Goal: Transaction & Acquisition: Book appointment/travel/reservation

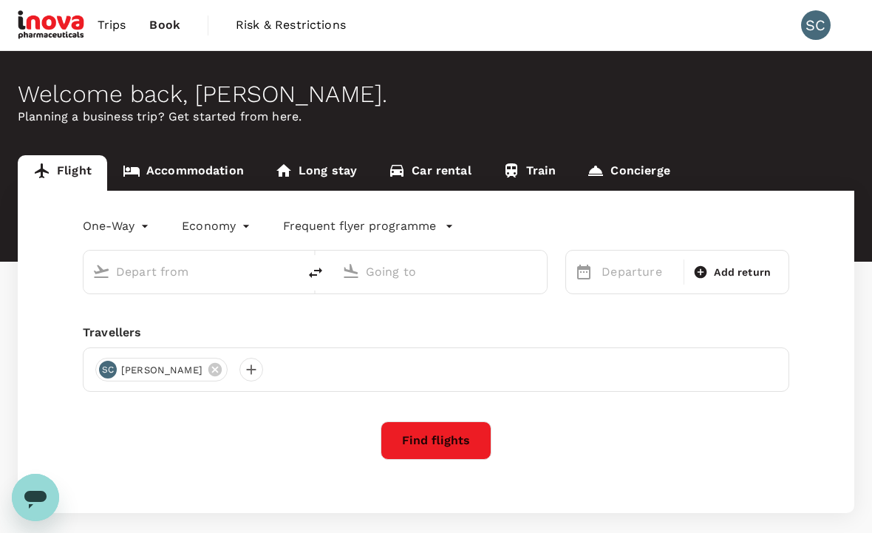
type input "roundtrip"
type input "Johor Bahru, Malaysia (any)"
type input "Kuala Lumpur, Malaysia (any)"
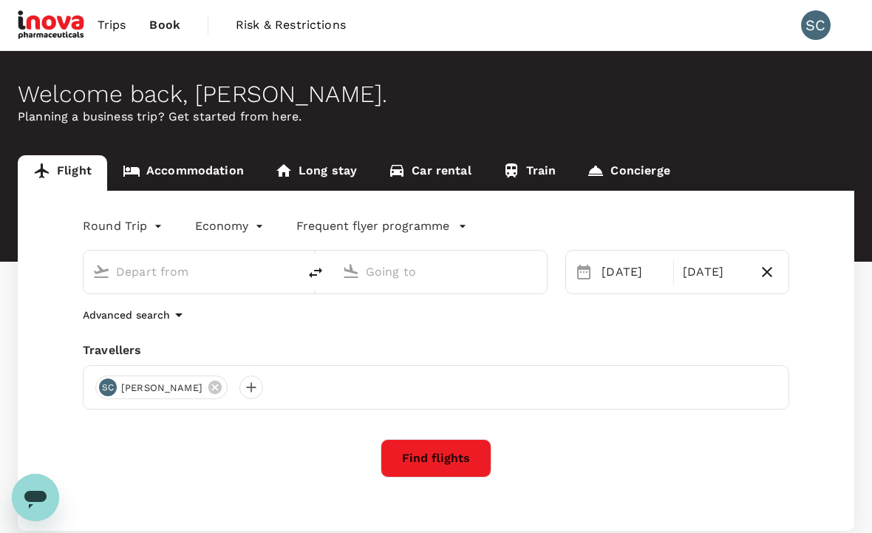
type input "Johor Bahru, Malaysia (any)"
type input "Kuala Lumpur, Malaysia (any)"
click at [183, 173] on link "Accommodation" at bounding box center [183, 172] width 152 height 35
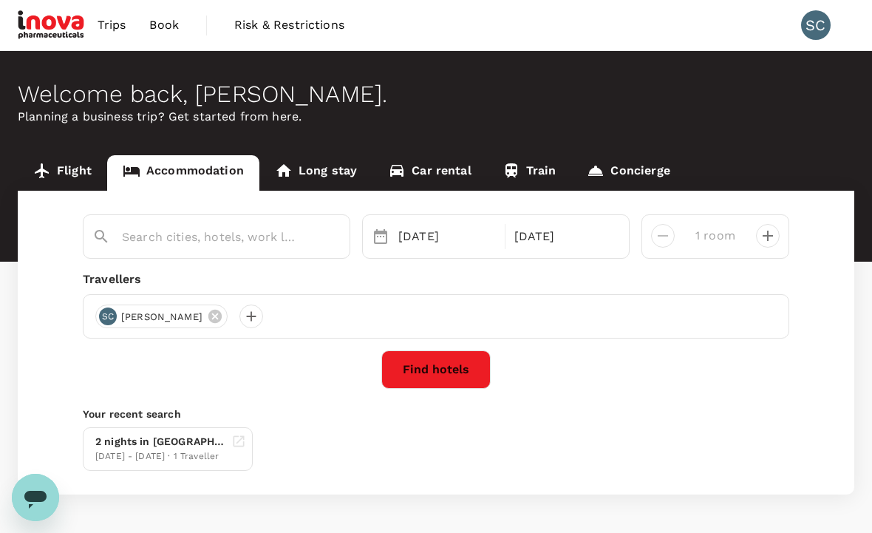
type input "Malacca"
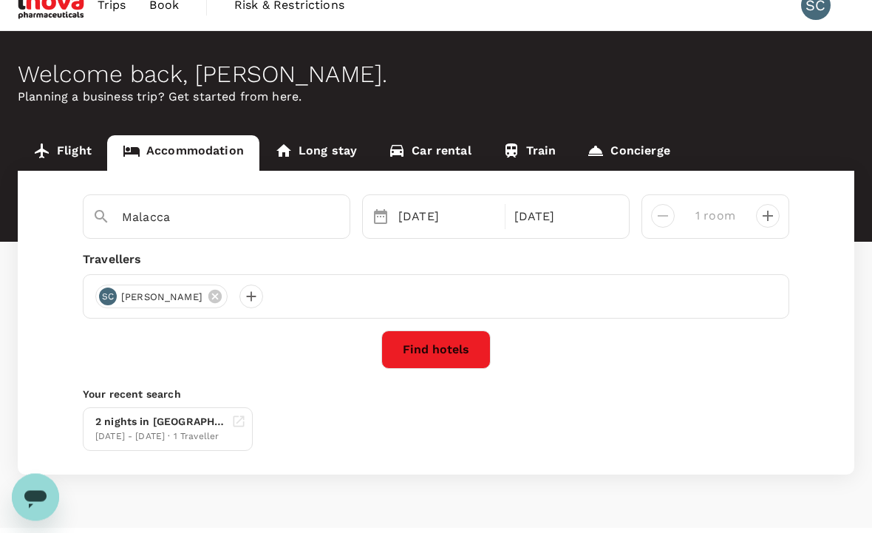
scroll to position [52, 0]
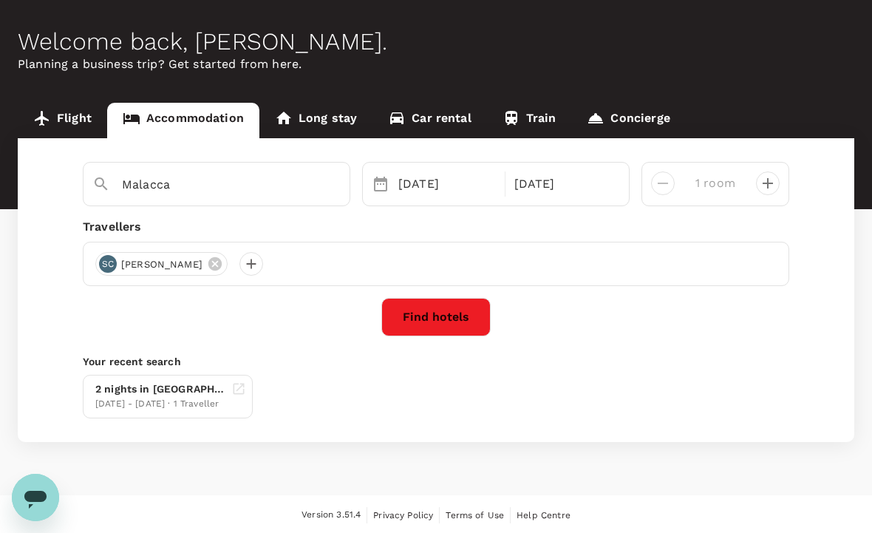
click at [456, 320] on button "Find hotels" at bounding box center [435, 317] width 109 height 38
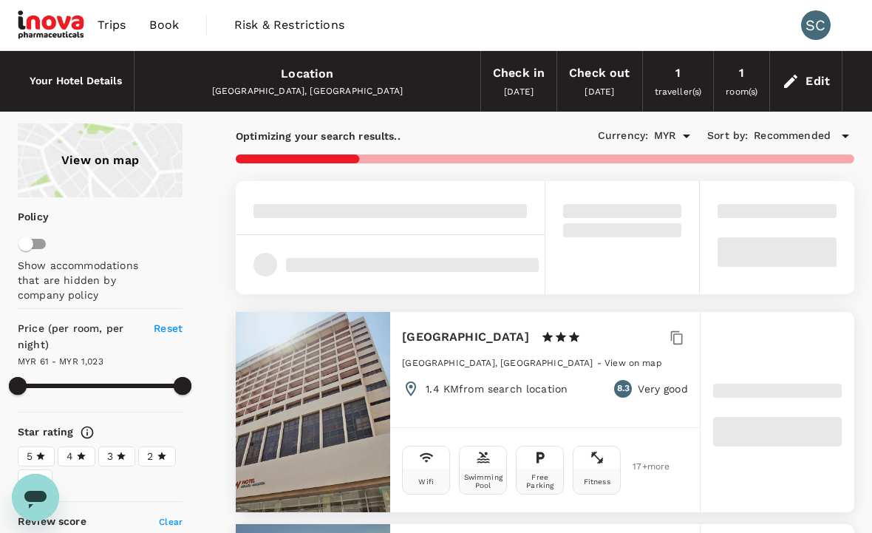
type input "1023.92"
type input "46.92"
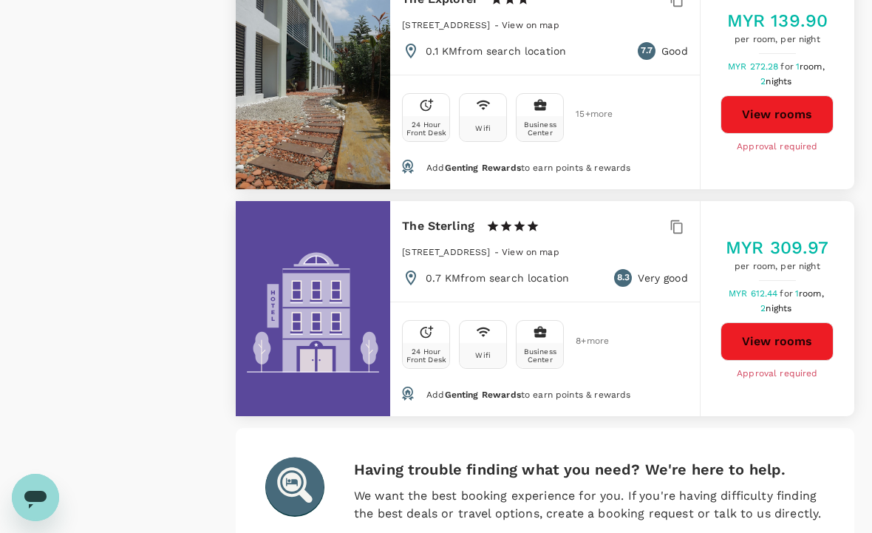
scroll to position [4359, 0]
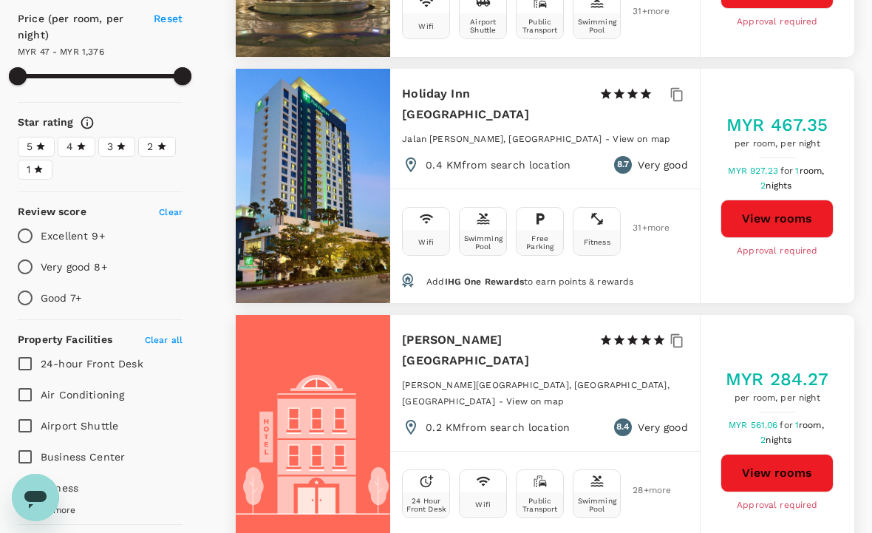
scroll to position [0, 0]
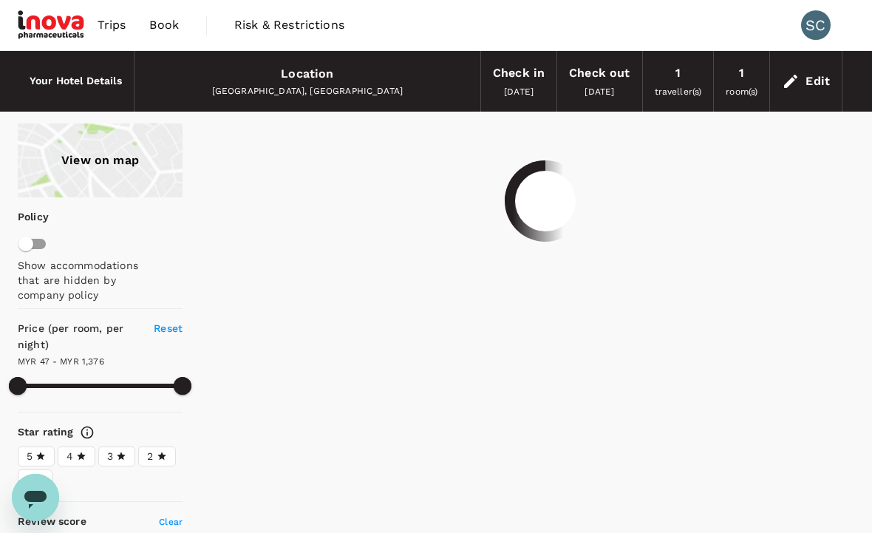
type input "1375.92"
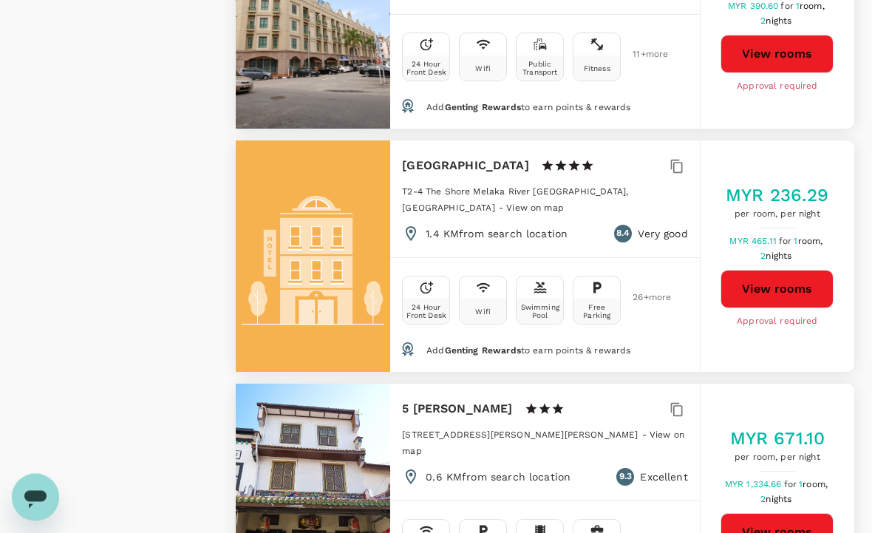
scroll to position [1879, 0]
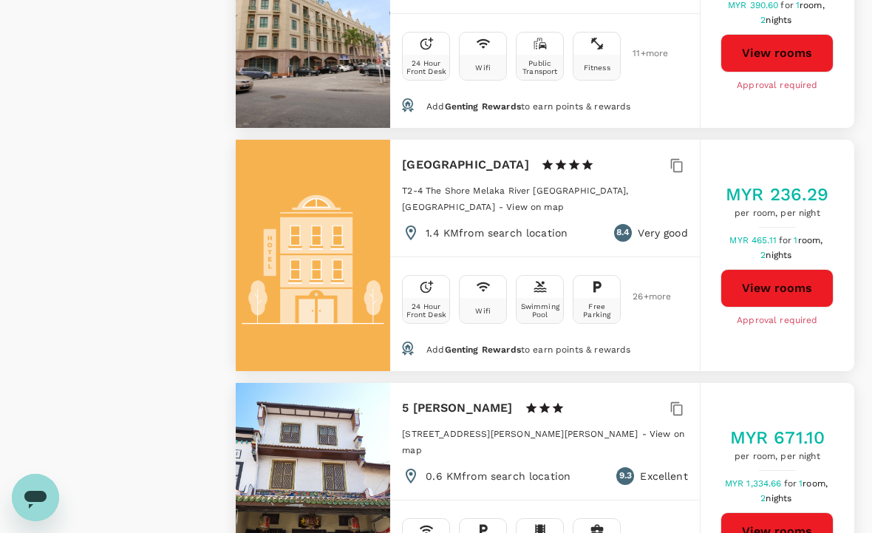
click at [795, 269] on button "View rooms" at bounding box center [777, 288] width 113 height 38
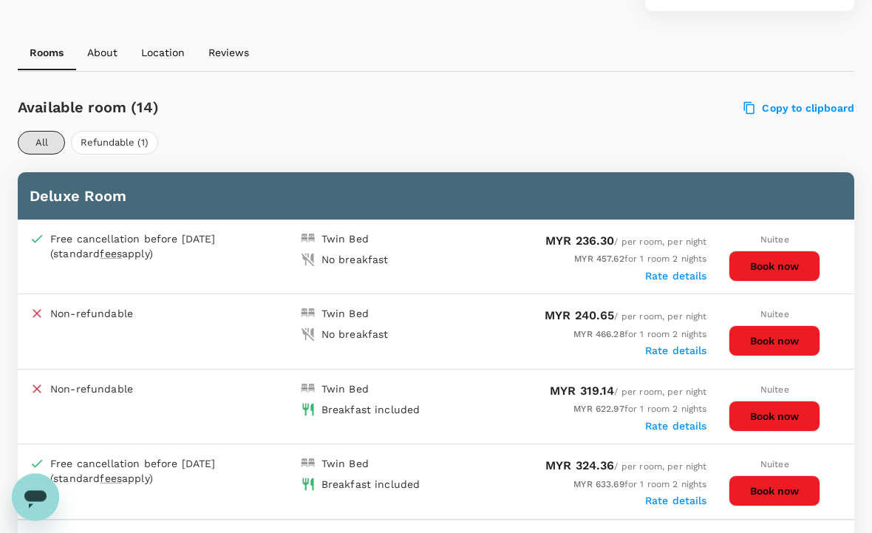
scroll to position [647, 0]
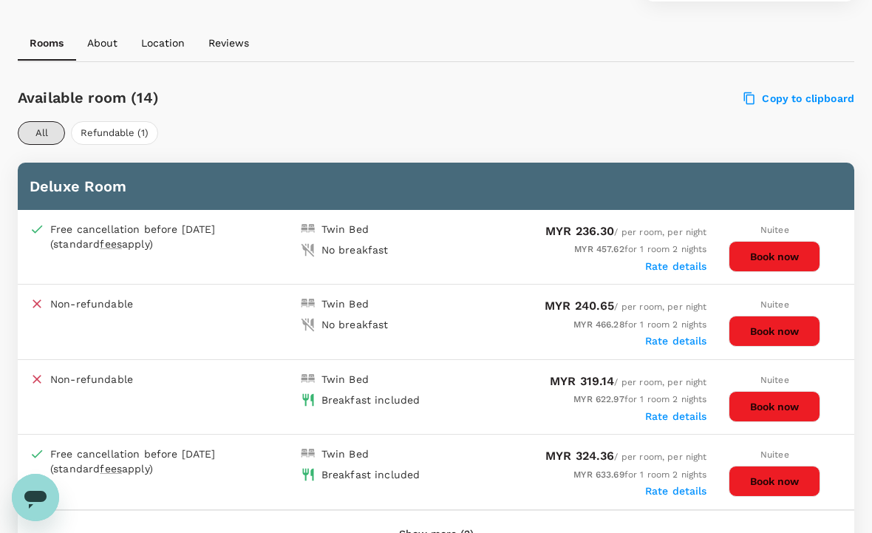
click at [776, 253] on button "Book now" at bounding box center [775, 256] width 92 height 31
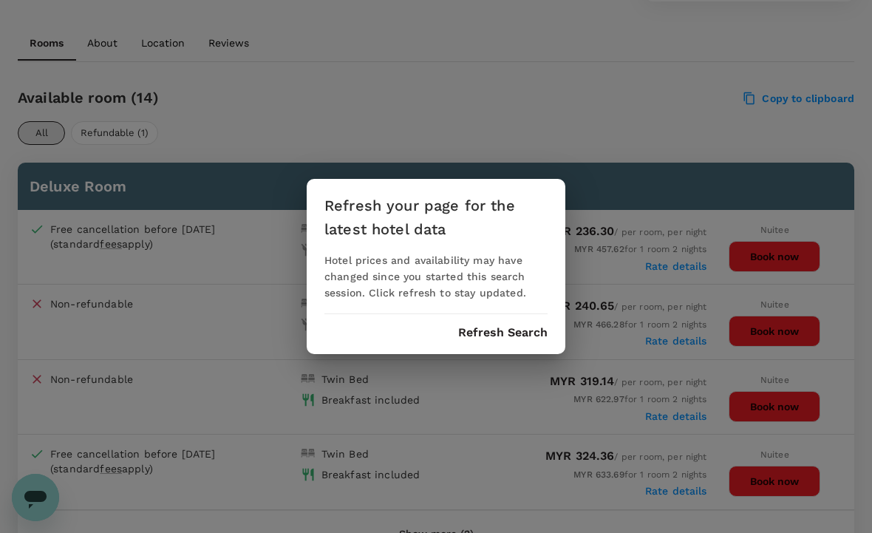
click at [473, 333] on button "Refresh Search" at bounding box center [502, 332] width 89 height 13
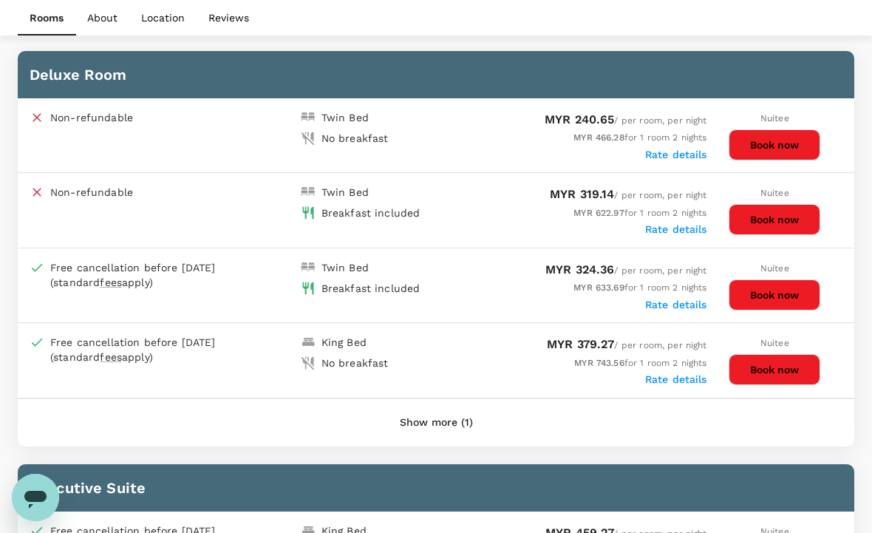
scroll to position [764, 0]
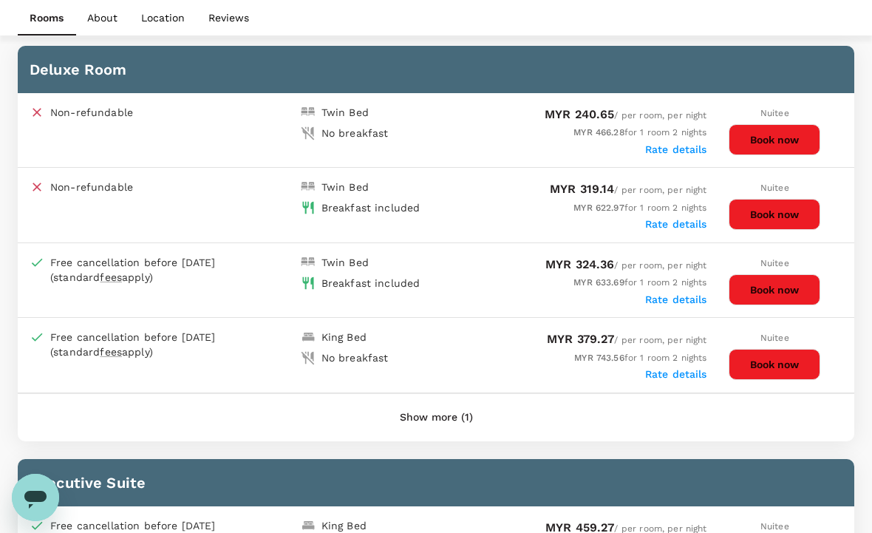
click at [773, 134] on button "Book now" at bounding box center [775, 139] width 92 height 31
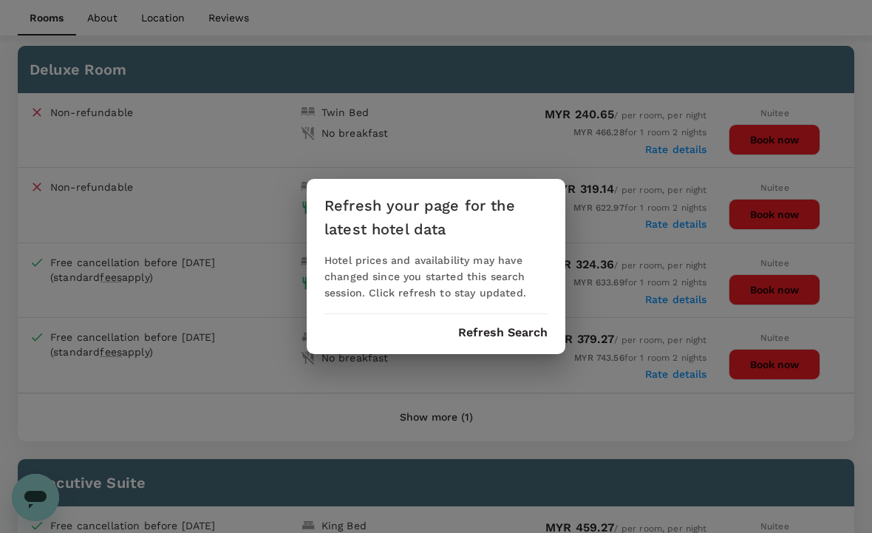
click at [478, 339] on button "Refresh Search" at bounding box center [502, 332] width 89 height 13
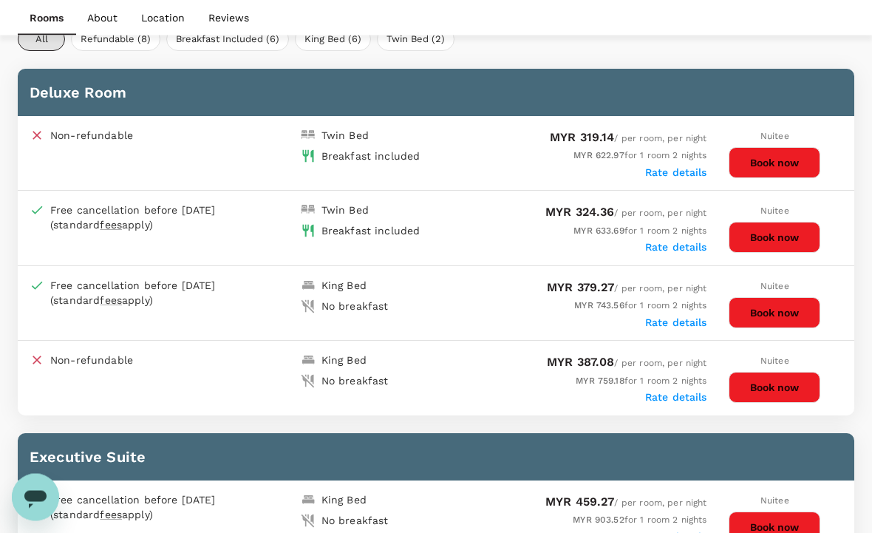
scroll to position [747, 0]
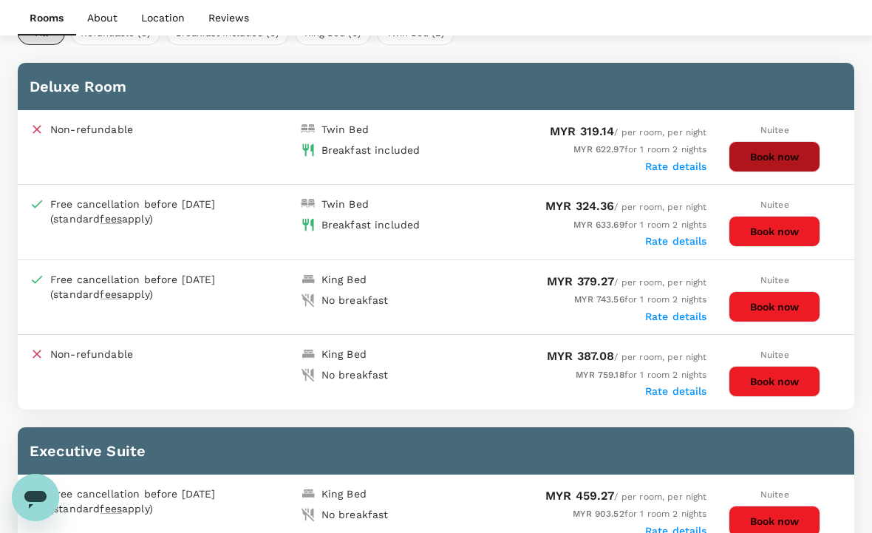
click at [776, 149] on button "Book now" at bounding box center [775, 156] width 92 height 31
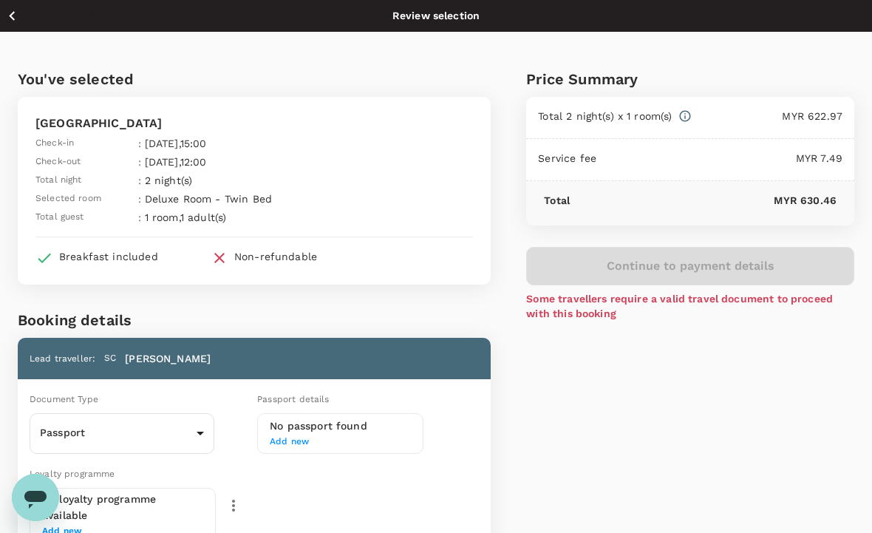
click at [18, 19] on icon "button" at bounding box center [12, 16] width 18 height 18
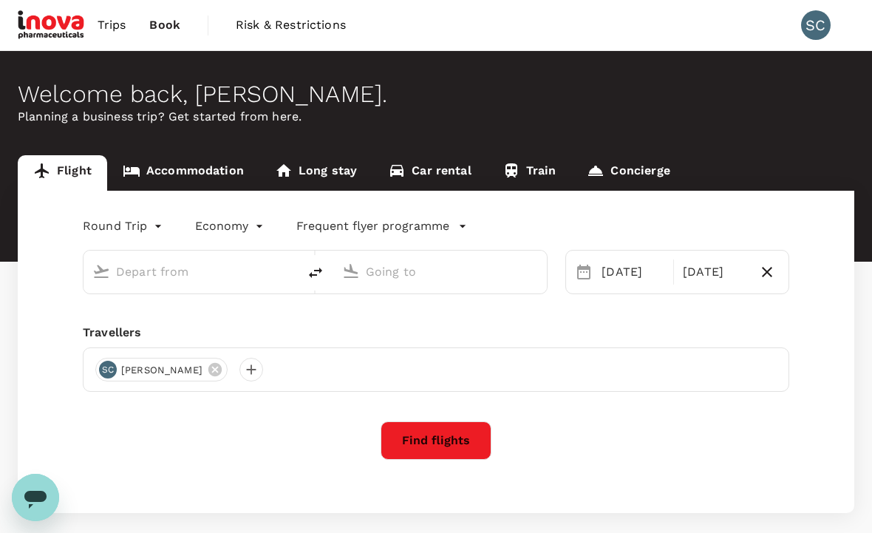
type input "Johor Bahru, Malaysia (any)"
type input "Kuala Lumpur, Malaysia (any)"
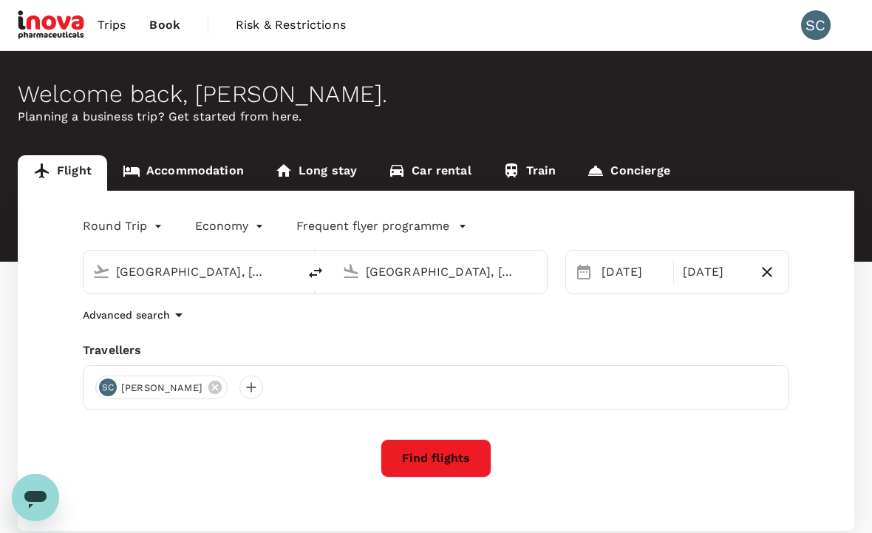
click at [189, 164] on link "Accommodation" at bounding box center [183, 172] width 152 height 35
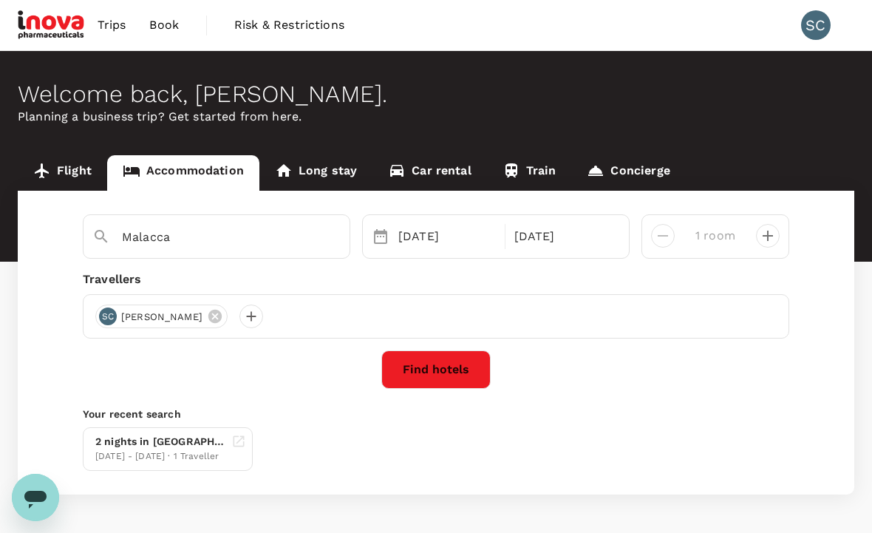
click at [443, 370] on button "Find hotels" at bounding box center [435, 369] width 109 height 38
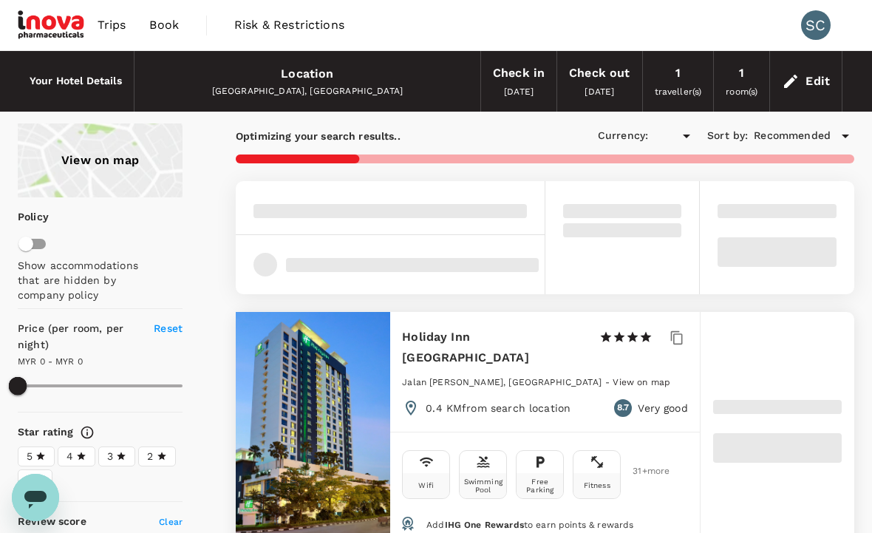
type input "1022.9"
type input "MYR"
type input "1022.9"
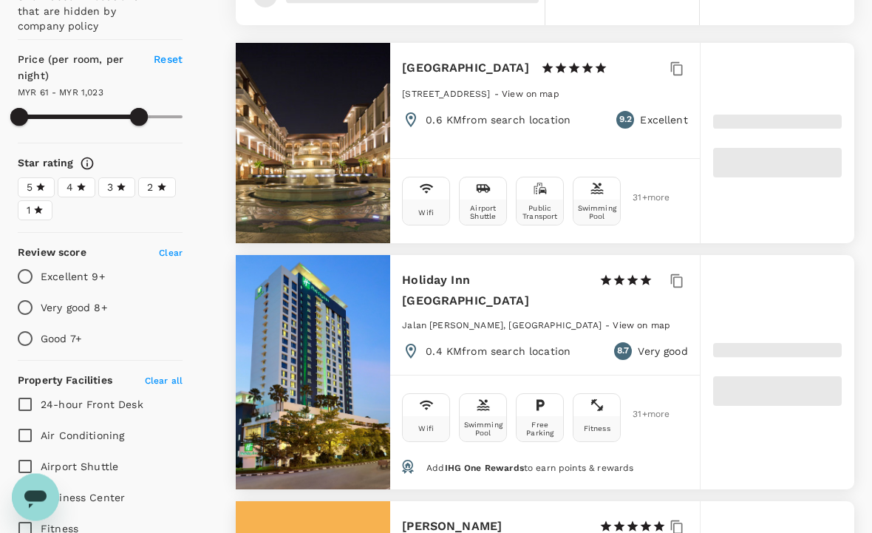
type input "46.92"
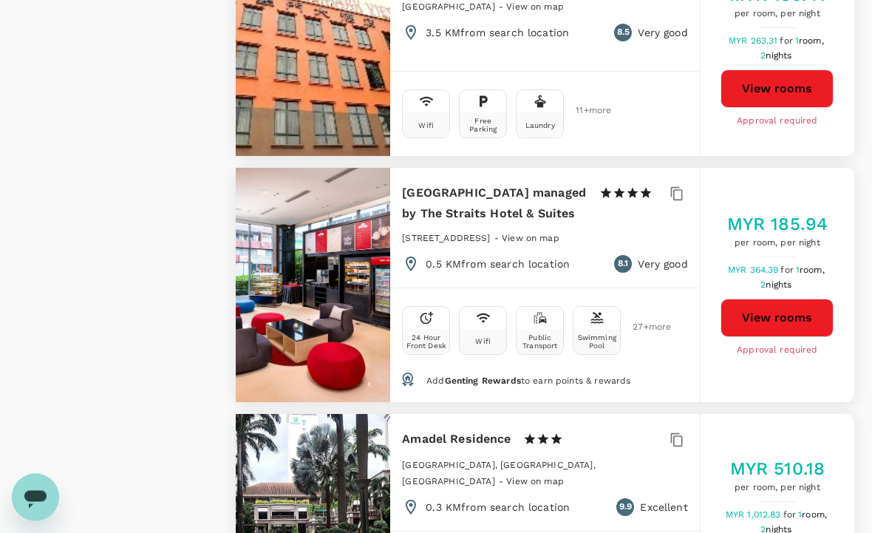
scroll to position [3417, 0]
click at [325, 203] on div at bounding box center [313, 285] width 155 height 234
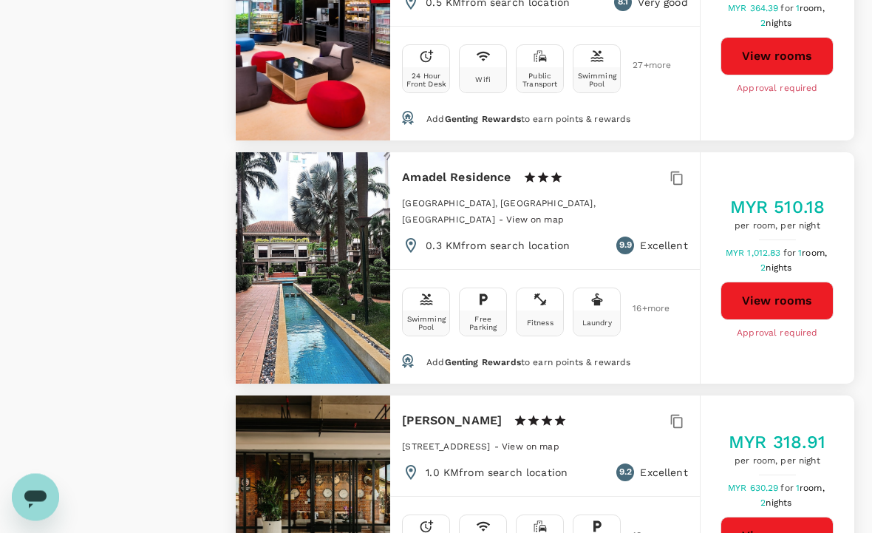
scroll to position [3679, 0]
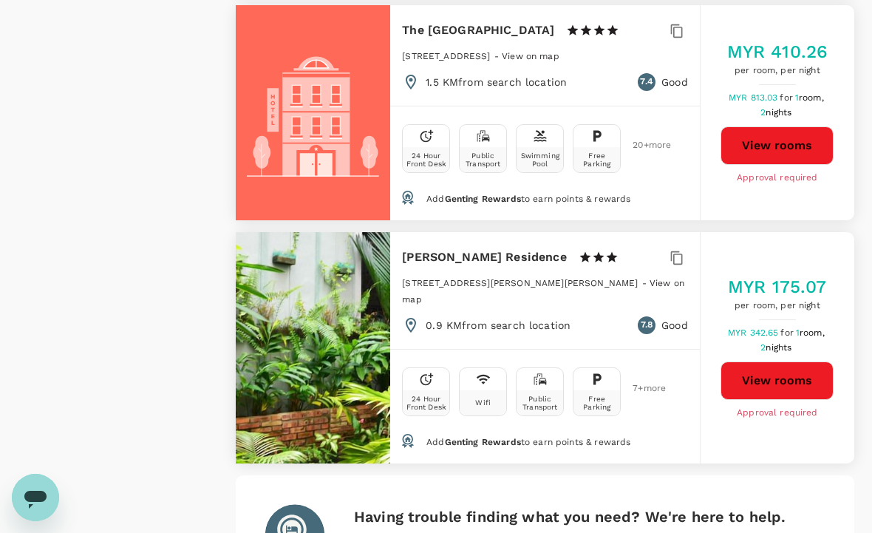
scroll to position [4434, 0]
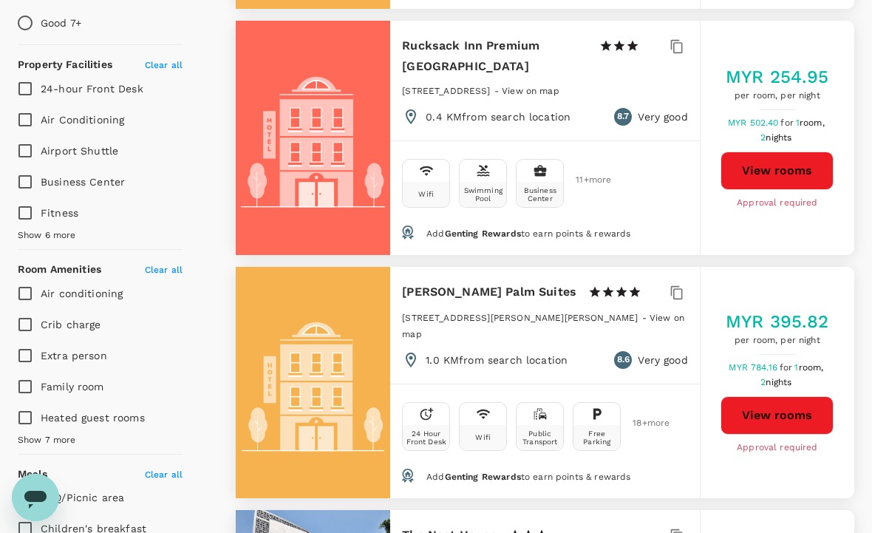
scroll to position [0, 0]
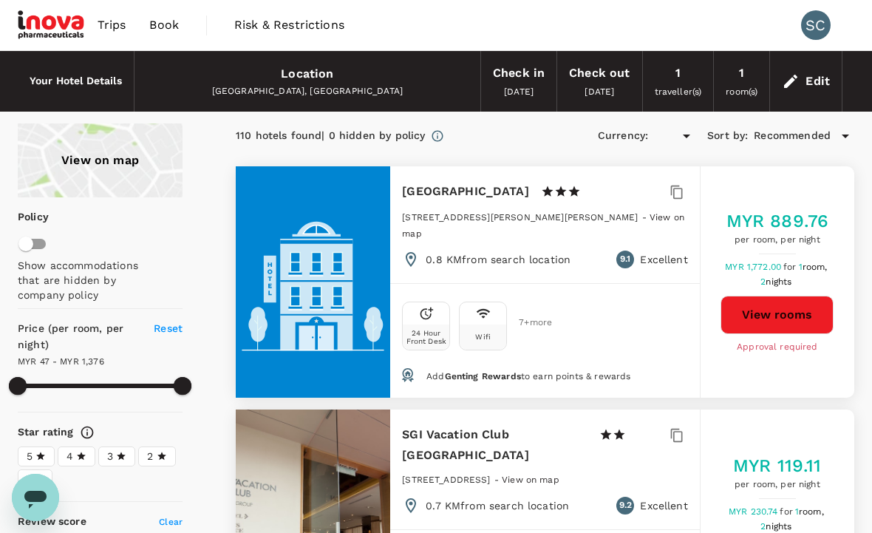
type input "1375.92"
type input "MYR"
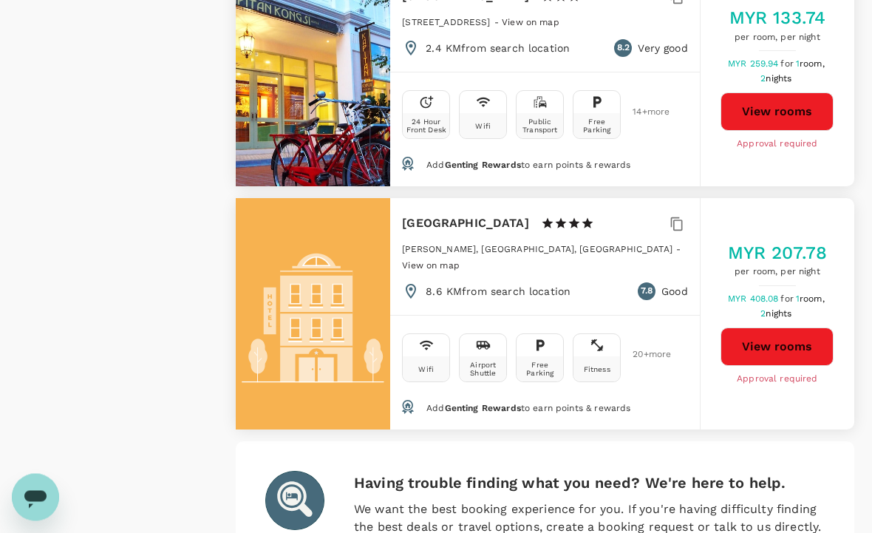
scroll to position [4516, 0]
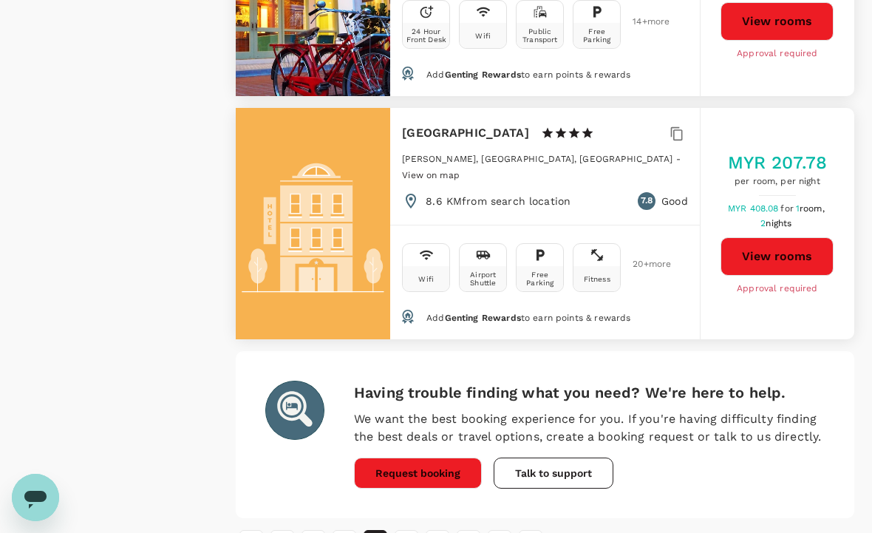
click at [401, 530] on button "4" at bounding box center [407, 542] width 24 height 24
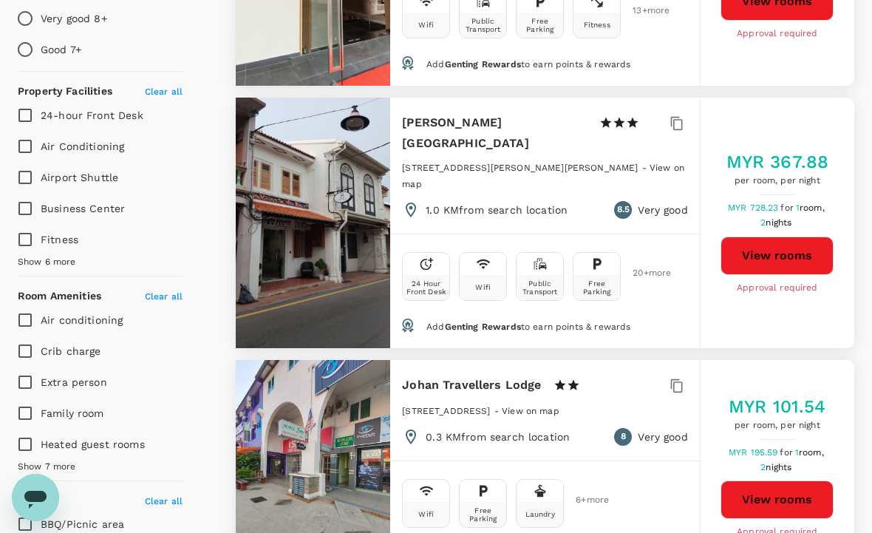
scroll to position [0, 0]
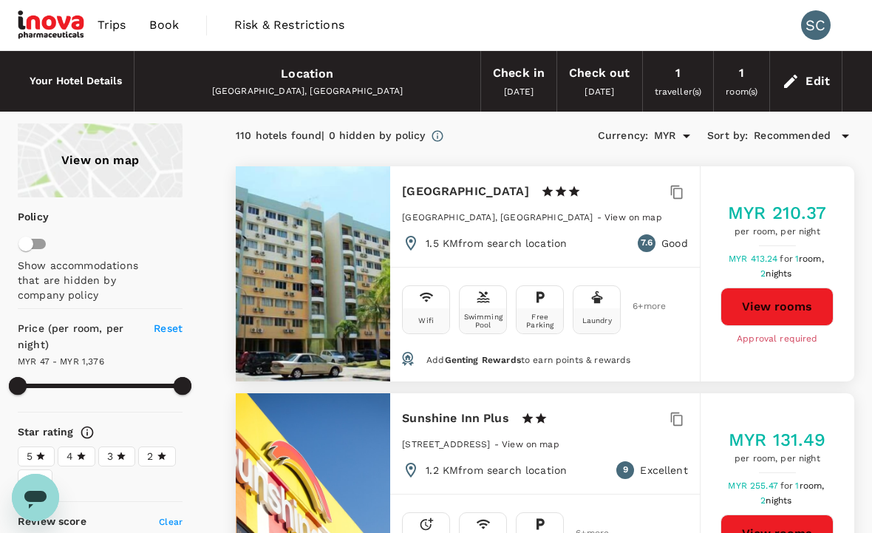
type input "1375.92"
